Goal: Task Accomplishment & Management: Use online tool/utility

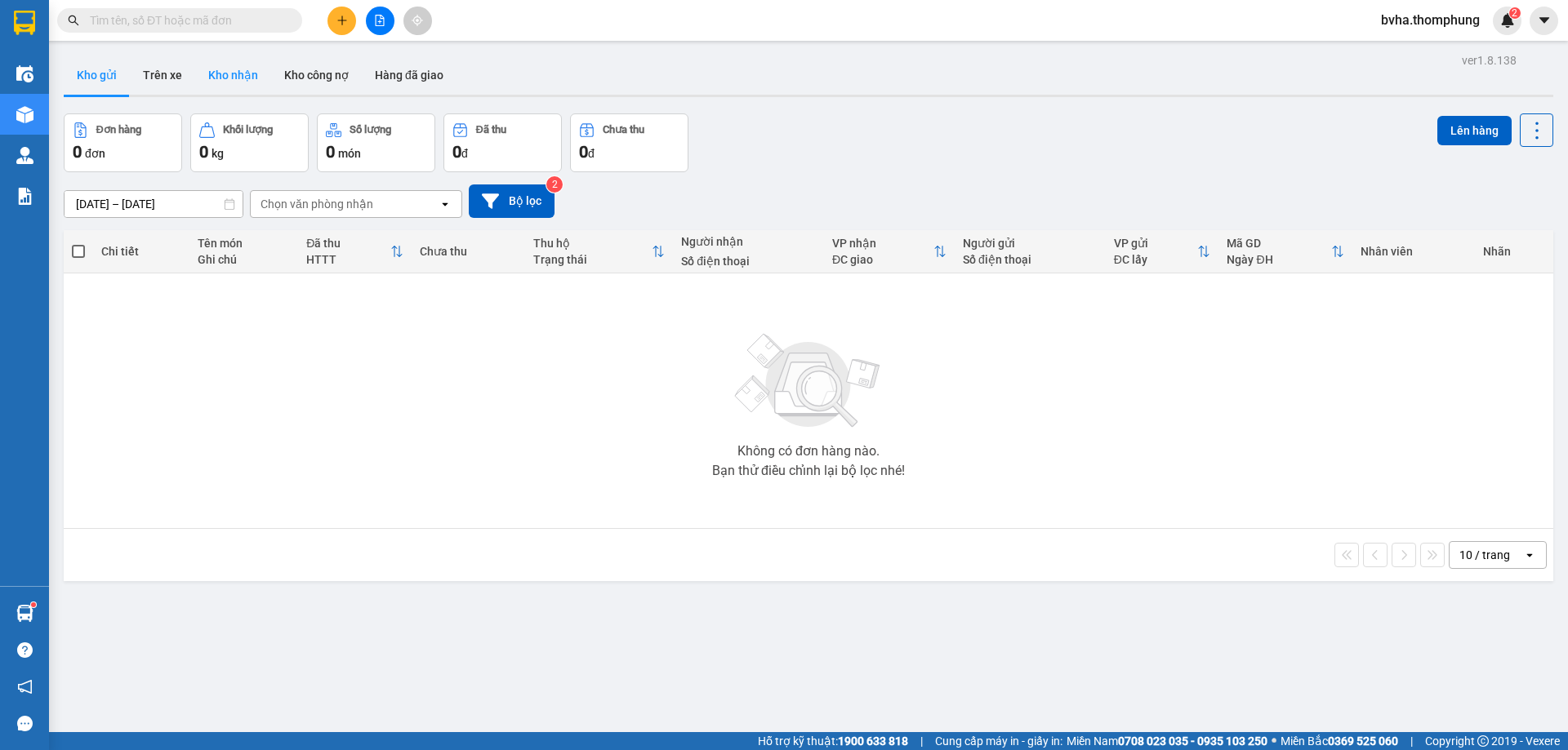
click at [240, 73] on button "Kho nhận" at bounding box center [233, 75] width 76 height 39
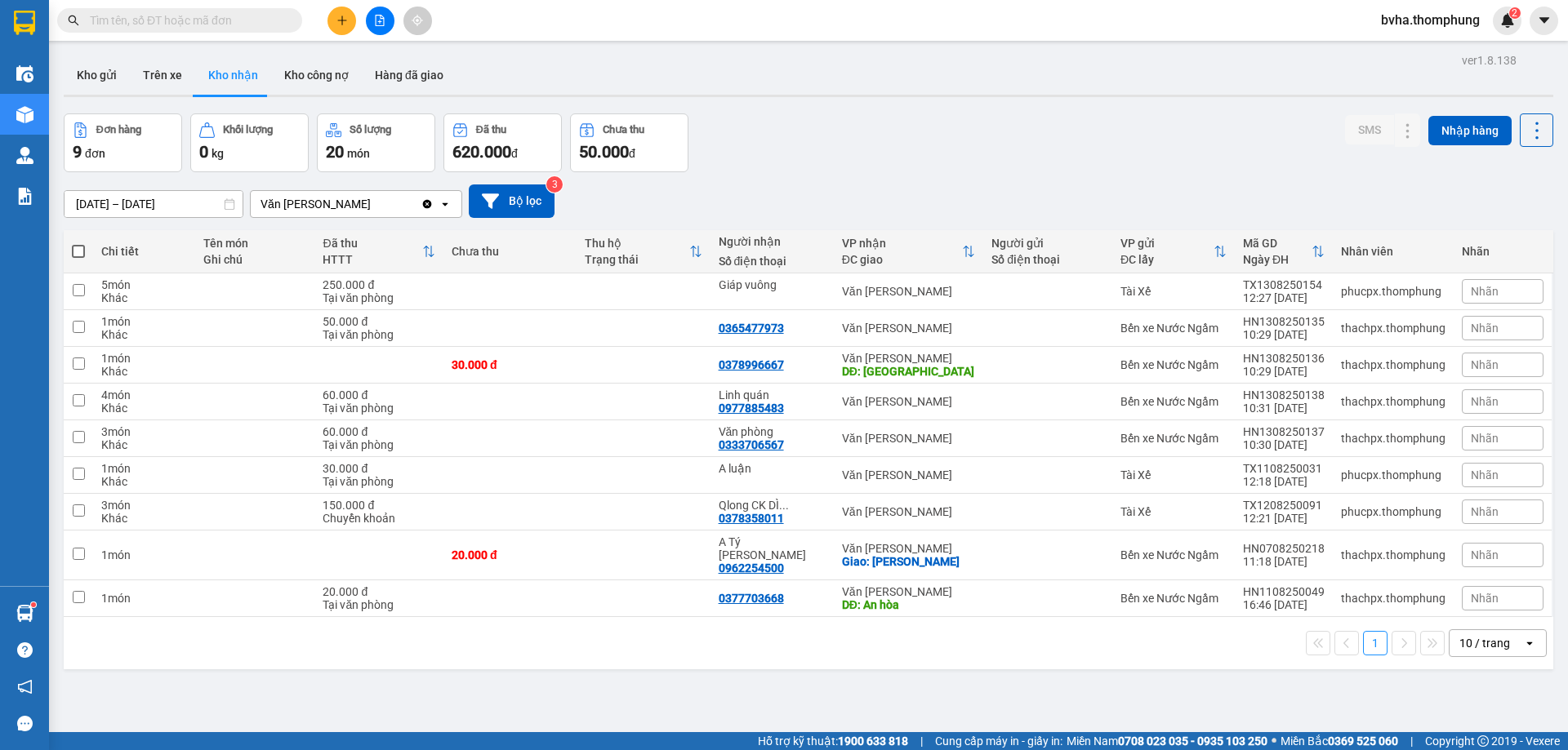
click at [387, 20] on button at bounding box center [380, 21] width 29 height 29
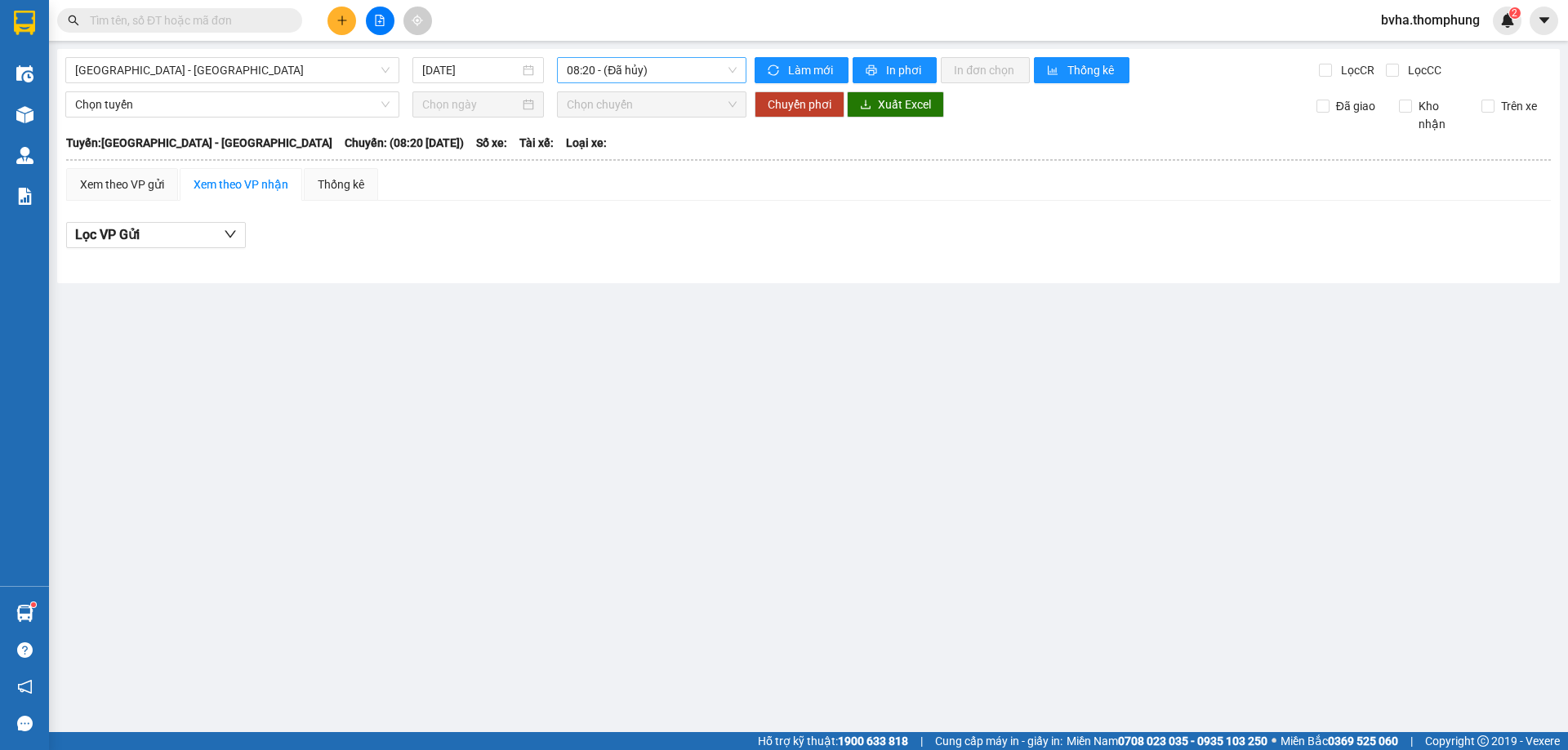
click at [645, 69] on span "08:20 - (Đã hủy)" at bounding box center [651, 70] width 170 height 24
click at [603, 161] on div "10:00" at bounding box center [630, 155] width 128 height 18
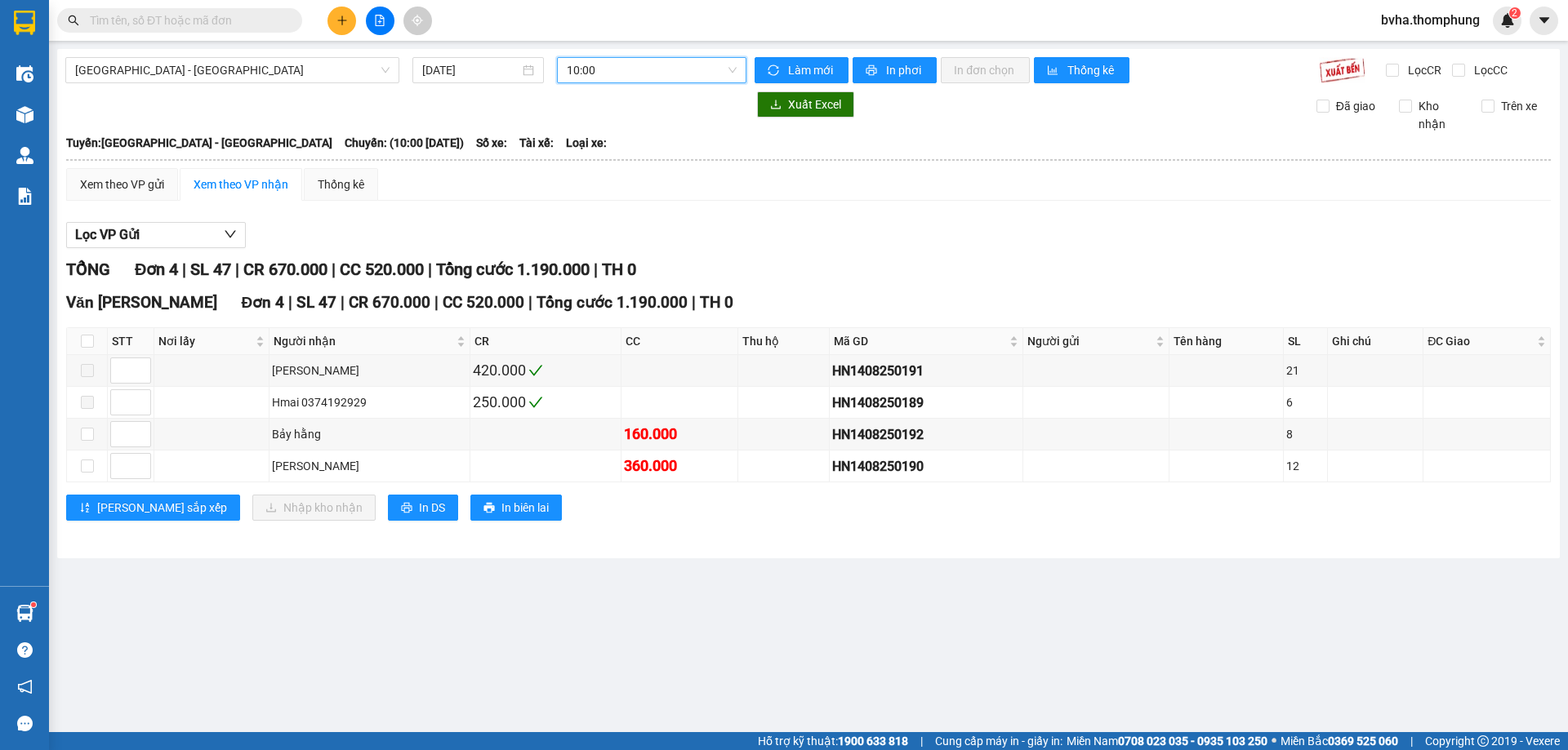
click at [644, 65] on span "10:00" at bounding box center [651, 70] width 170 height 24
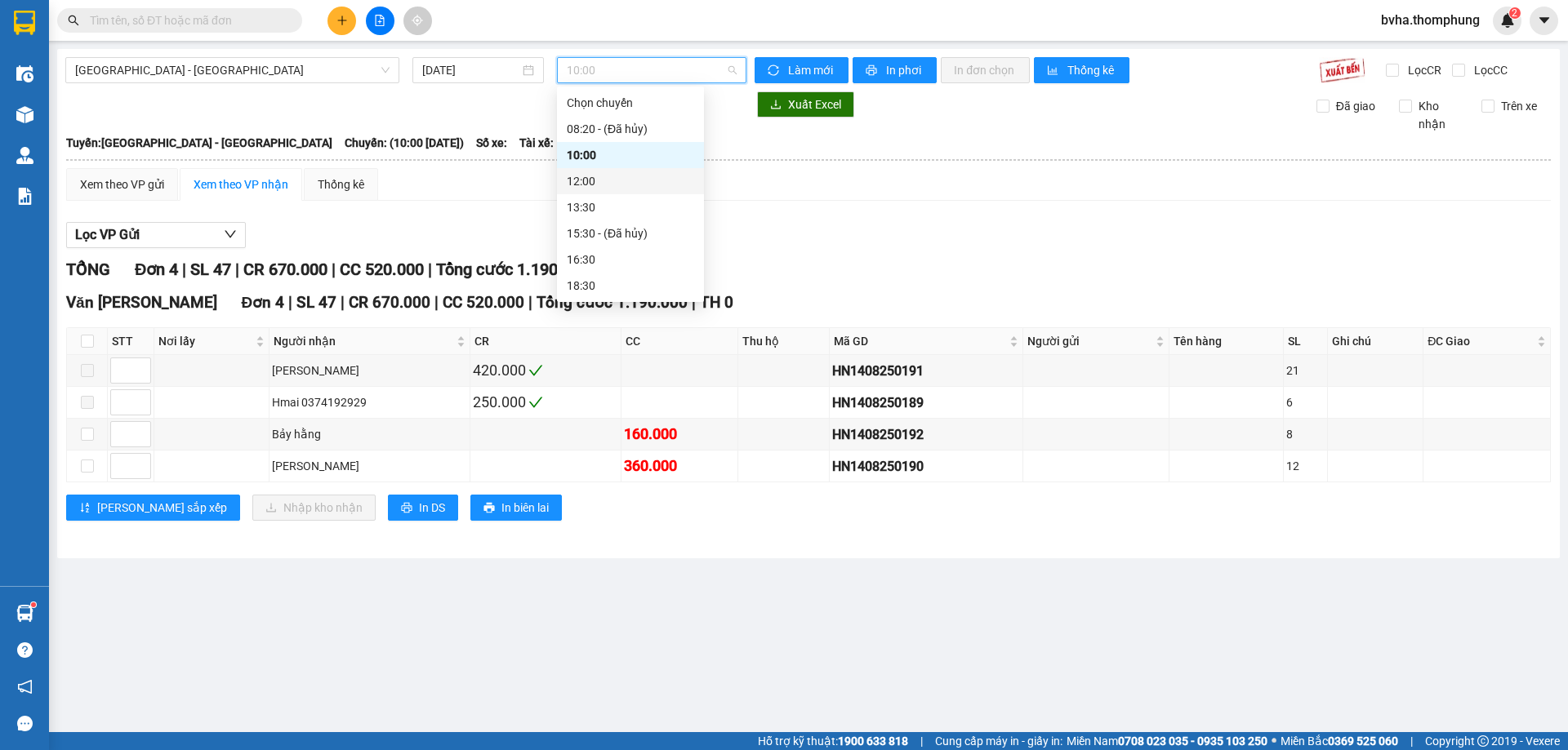
click at [598, 182] on div "12:00" at bounding box center [630, 181] width 128 height 18
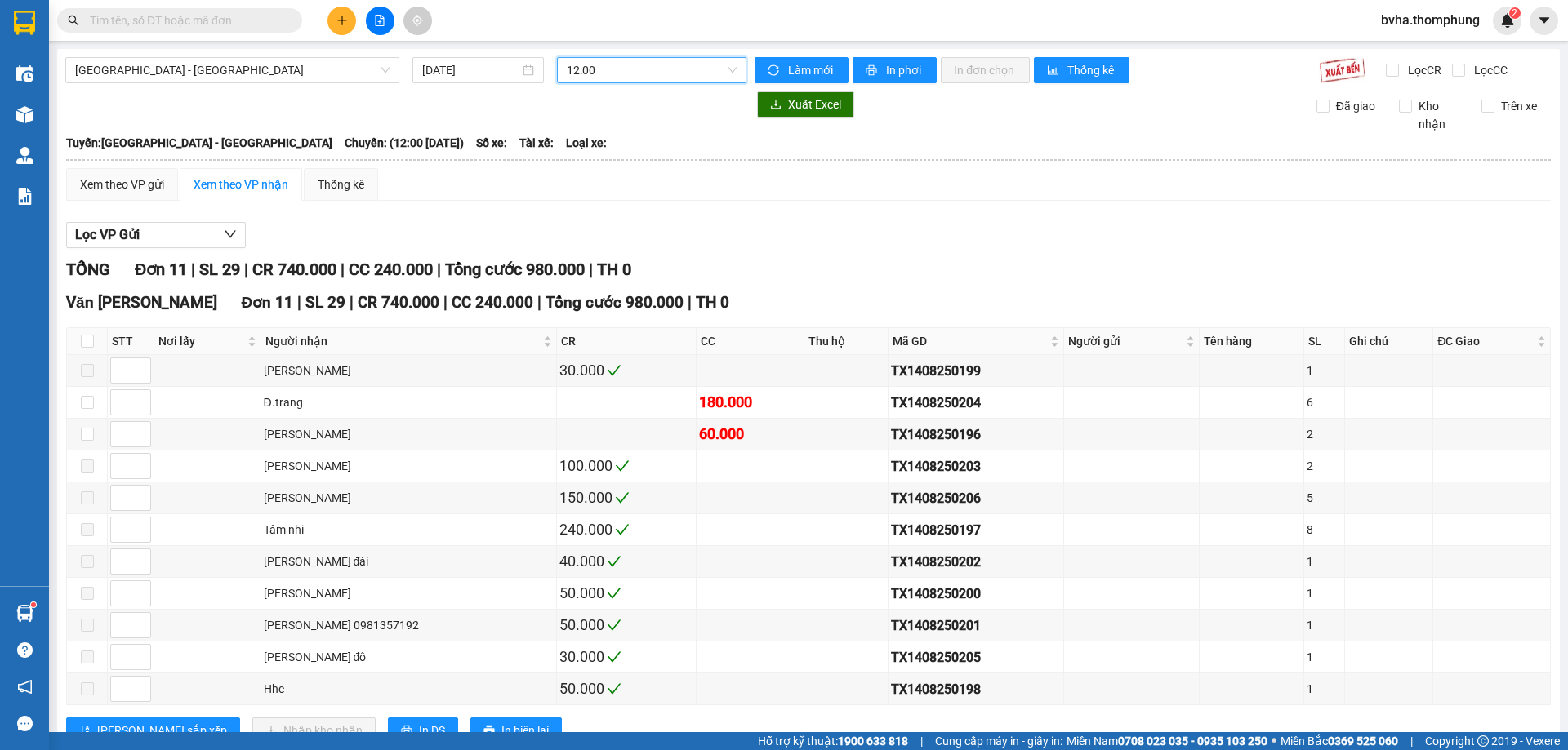
click at [652, 66] on span "12:00" at bounding box center [651, 70] width 170 height 24
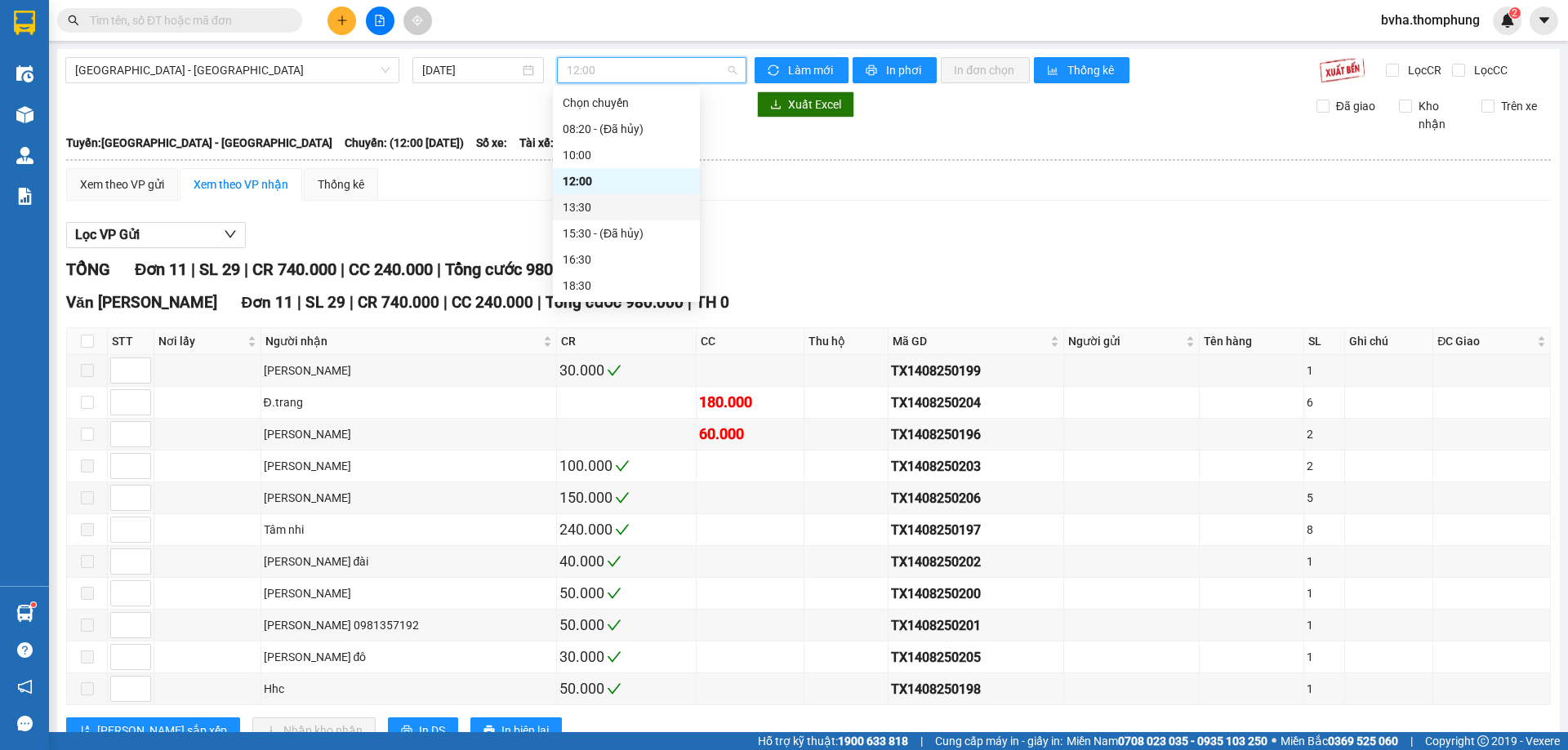
click at [585, 214] on div "13:30" at bounding box center [626, 207] width 128 height 18
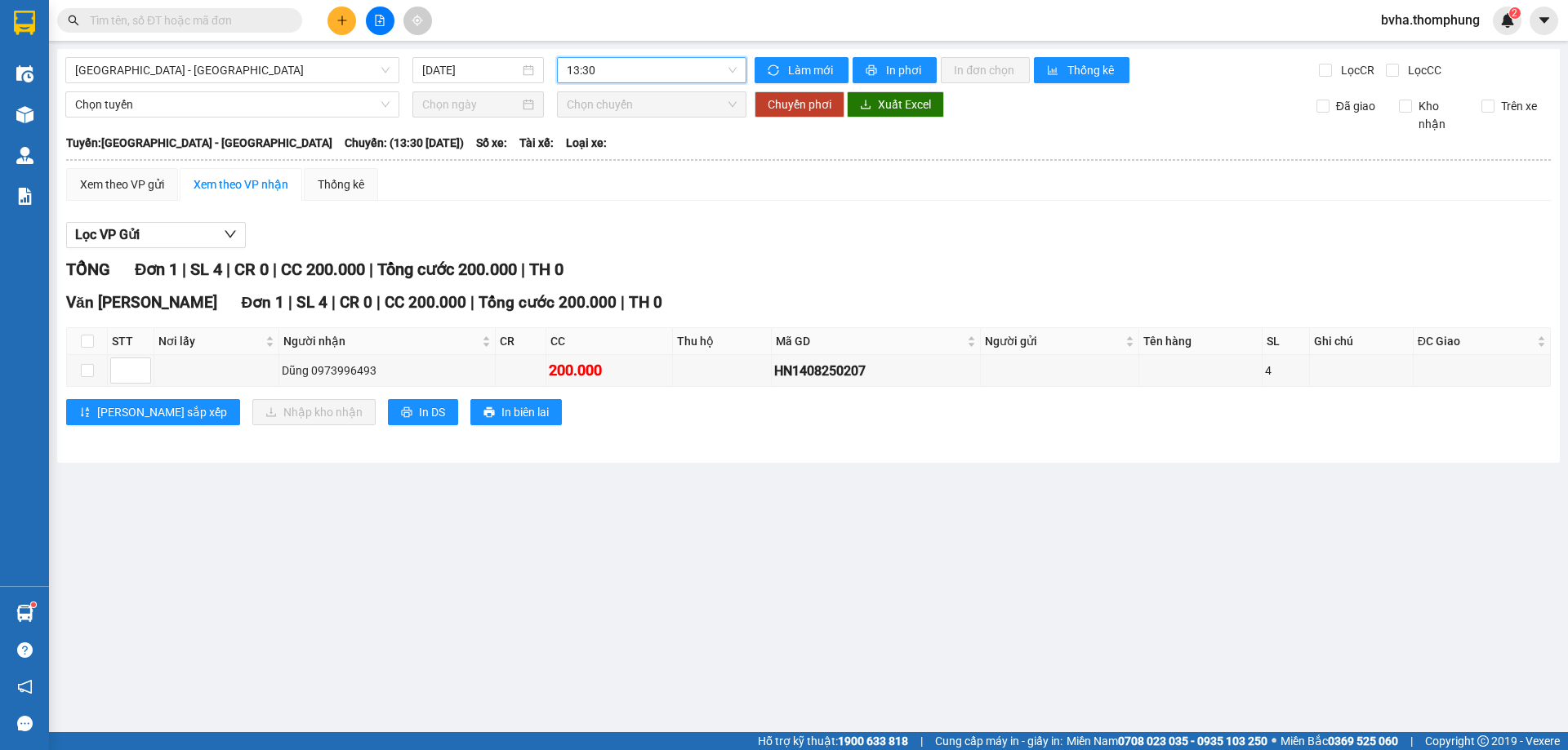
click at [695, 79] on span "13:30" at bounding box center [651, 70] width 170 height 24
click at [604, 180] on div "12:00" at bounding box center [630, 181] width 128 height 18
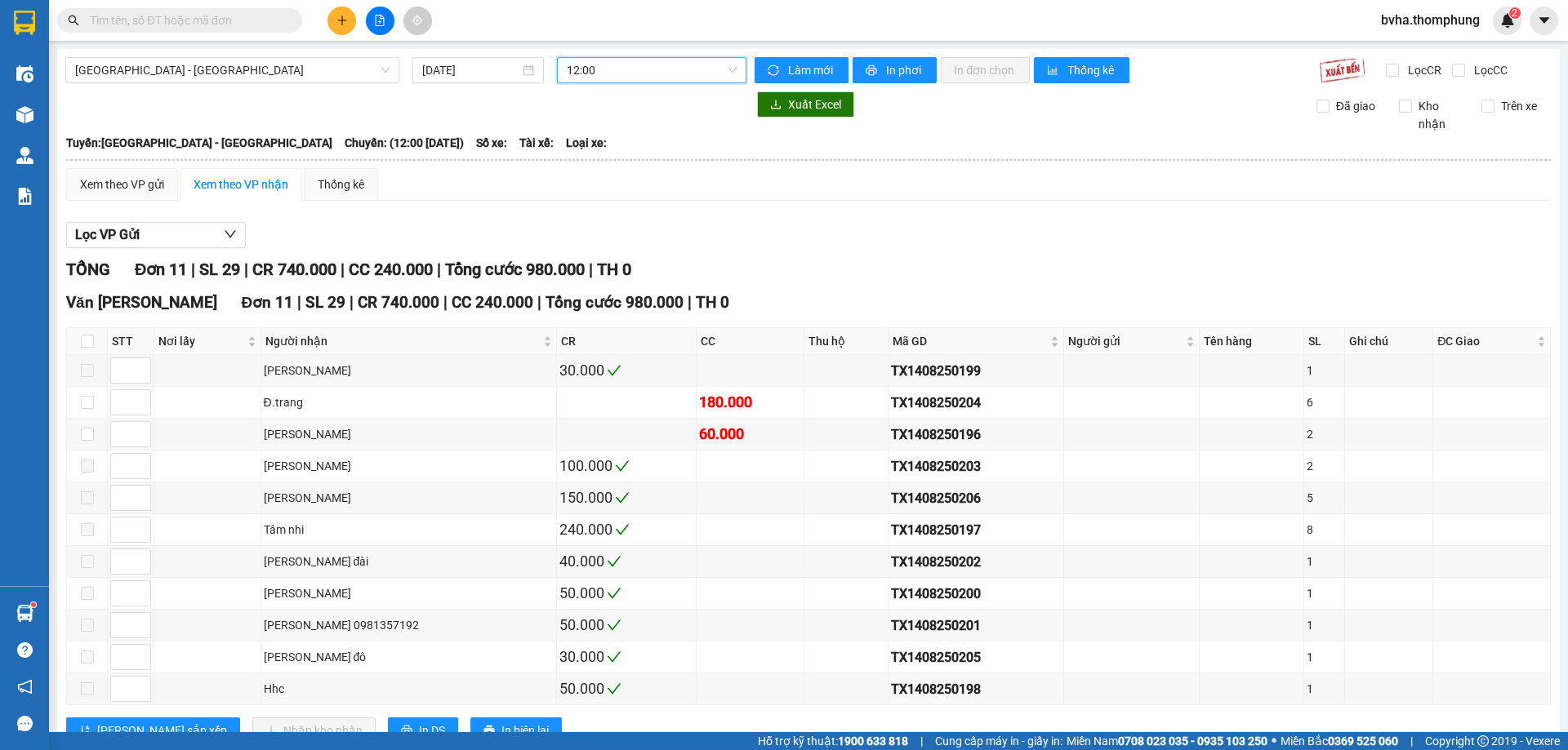
click at [641, 76] on span "12:00" at bounding box center [651, 70] width 170 height 24
click at [600, 265] on div "16:30" at bounding box center [626, 259] width 128 height 18
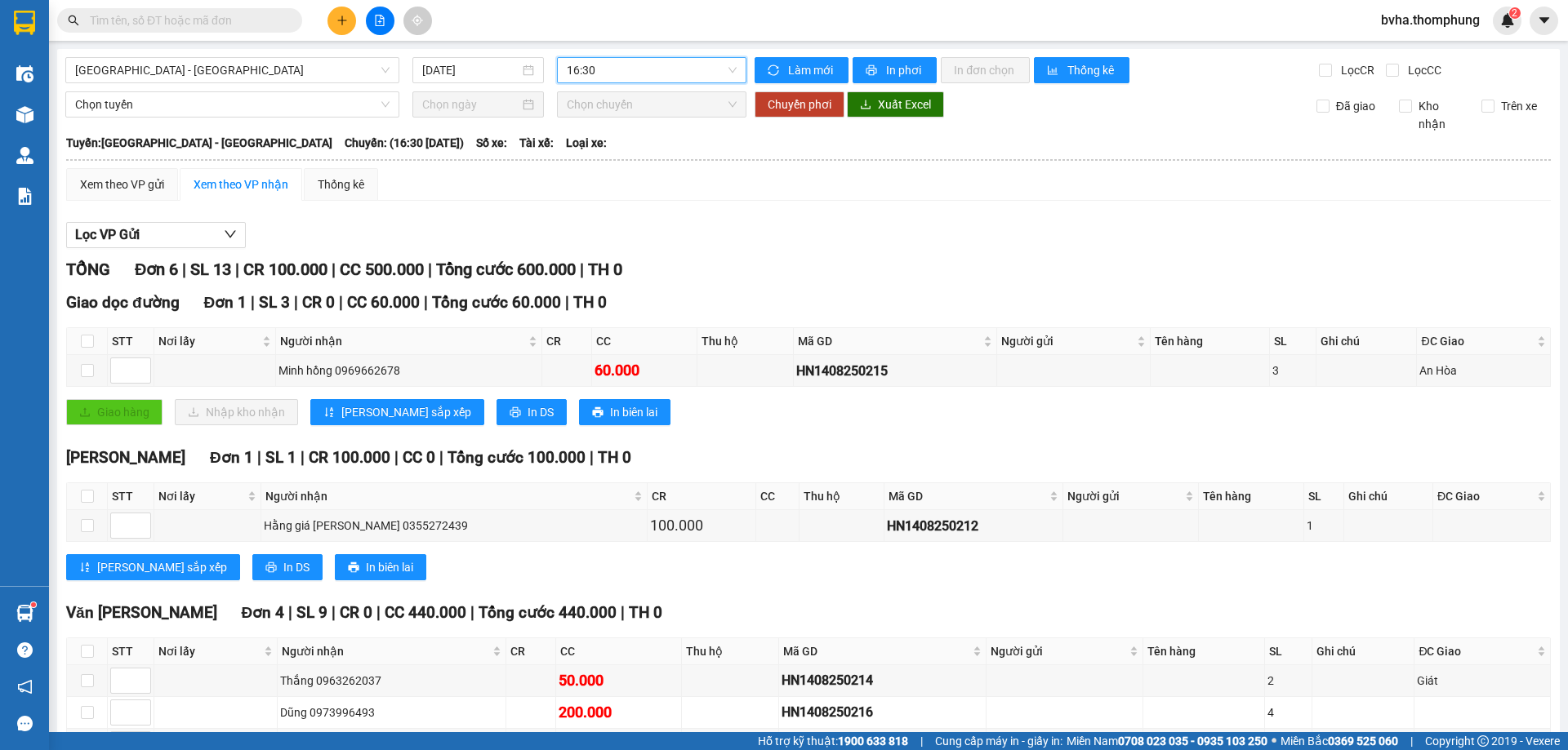
click at [663, 71] on span "16:30" at bounding box center [651, 70] width 170 height 24
click at [601, 285] on div "18:30" at bounding box center [626, 285] width 128 height 18
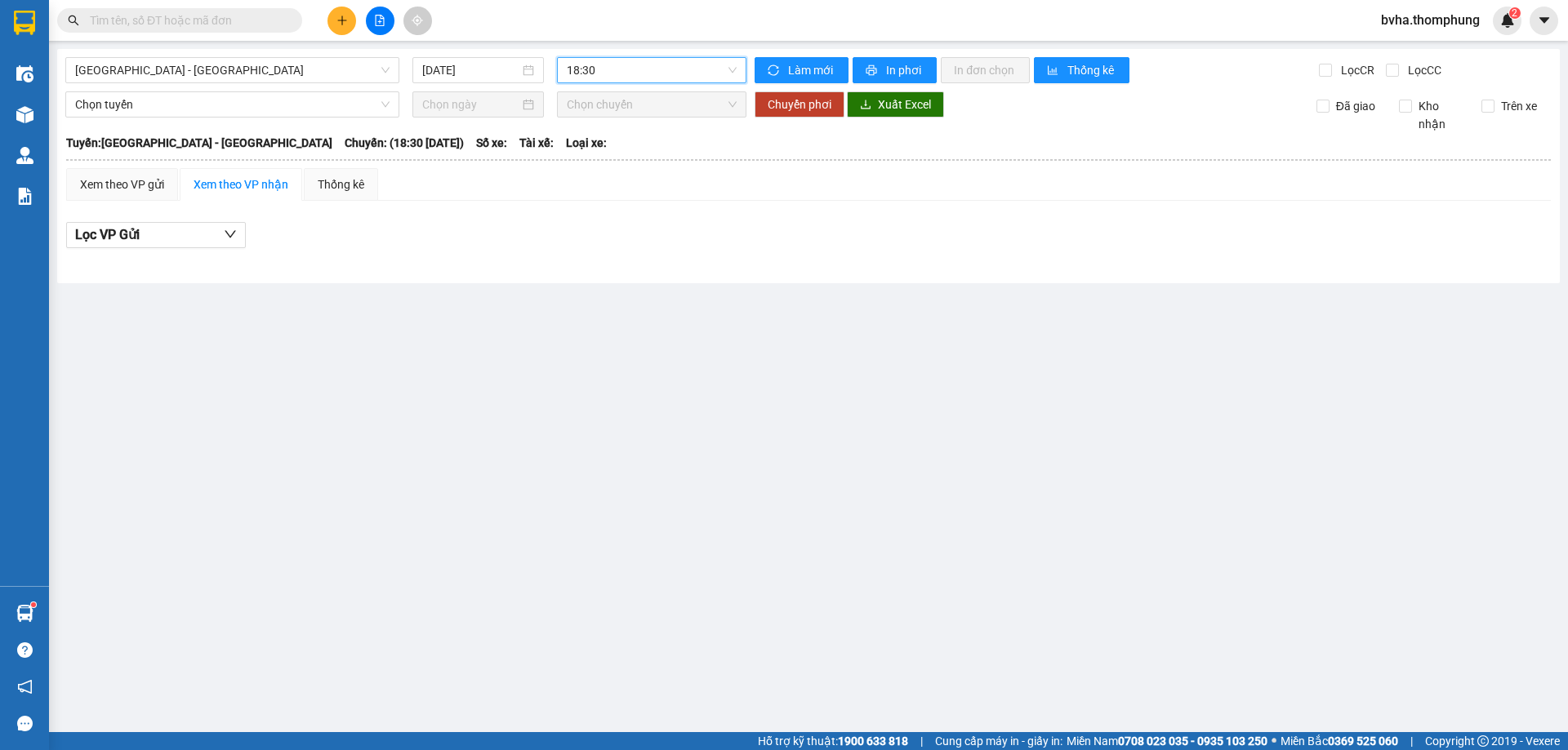
click at [654, 76] on span "18:30" at bounding box center [651, 70] width 170 height 24
click at [587, 161] on div "10:00" at bounding box center [630, 155] width 128 height 18
